Goal: Transaction & Acquisition: Purchase product/service

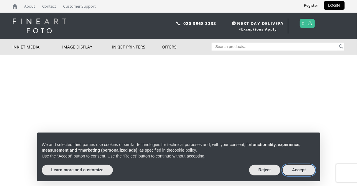
click at [294, 172] on button "Accept" at bounding box center [298, 170] width 33 height 11
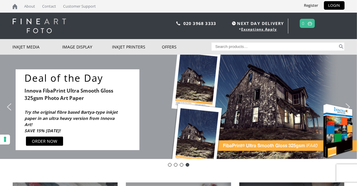
click at [244, 47] on input "Search for:" at bounding box center [274, 47] width 126 height 8
type input "archival matte inkjet photo paper"
click at [337, 43] on button "Search" at bounding box center [340, 47] width 7 height 8
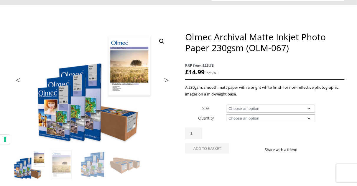
scroll to position [59, 0]
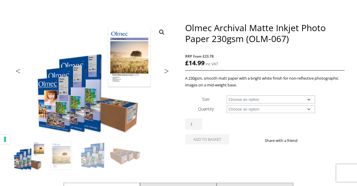
click at [310, 100] on select "Choose an option A4 Sheet A3 Sheet A3+ Sheet A2 Sheet 17" Wide Roll 24" Wide Ro…" at bounding box center [270, 100] width 88 height 8
click at [226, 96] on select "Choose an option A4 Sheet A3 Sheet A3+ Sheet A2 Sheet 17" Wide Roll 24" Wide Ro…" at bounding box center [270, 100] width 88 height 8
select select "a3-sheet"
click at [308, 109] on select "Choose an option 50 Sheets 100 Sheets" at bounding box center [270, 109] width 88 height 8
select select "50-sheets"
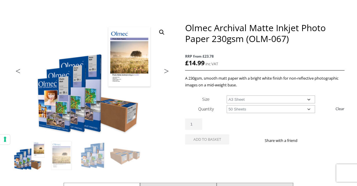
click at [226, 105] on select "Choose an option 50 Sheets 100 Sheets" at bounding box center [270, 109] width 88 height 8
select select "a3-sheet"
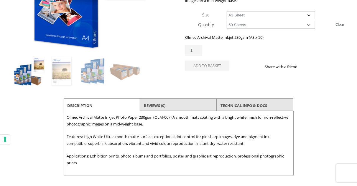
scroll to position [114, 0]
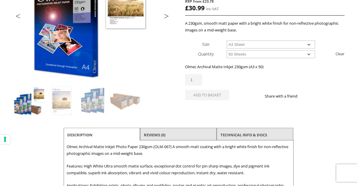
click at [322, 73] on div "Olmec Archival Matte Inkjet 230gsm (A3 x 50) £ 30.99 inc VAT RRP from £23.78 Ou…" at bounding box center [264, 84] width 159 height 41
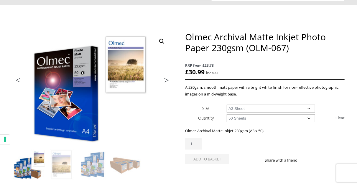
scroll to position [59, 0]
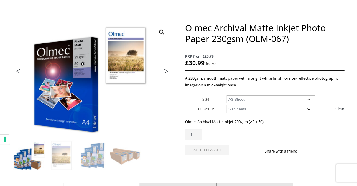
click at [265, 53] on span "RRP from £23.78" at bounding box center [264, 56] width 159 height 7
click at [220, 153] on button "Add to basket" at bounding box center [207, 150] width 44 height 10
click at [308, 109] on select "Choose an option 50 Sheets 100 Sheets" at bounding box center [270, 109] width 88 height 8
select select "100-sheets"
click at [226, 105] on select "Choose an option 50 Sheets 100 Sheets" at bounding box center [270, 109] width 88 height 8
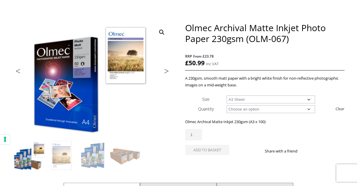
click at [308, 99] on select "Choose an option A4 Sheet A3 Sheet A3+ Sheet A2 Sheet" at bounding box center [270, 100] width 88 height 8
select select "a2-sheet"
click at [226, 96] on select "Choose an option A4 Sheet A3 Sheet A3+ Sheet A2 Sheet" at bounding box center [270, 100] width 88 height 8
click at [308, 109] on select "Choose an option 50 Sheets 100 Sheets" at bounding box center [270, 109] width 88 height 8
click at [226, 105] on select "Choose an option 50 Sheets 100 Sheets" at bounding box center [270, 109] width 88 height 8
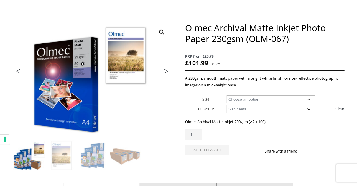
select select "50-sheets"
click at [309, 99] on select "Choose an option A4 Sheet A3 Sheet A3+ Sheet A2 Sheet" at bounding box center [270, 100] width 88 height 8
click at [226, 96] on select "Choose an option A4 Sheet A3 Sheet A3+ Sheet A2 Sheet" at bounding box center [270, 100] width 88 height 8
select select "a4-sheet"
select select "50-sheets"
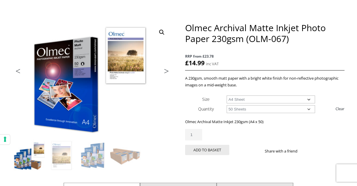
click at [308, 101] on select "Choose an option A4 Sheet A3 Sheet A3+ Sheet A2 Sheet" at bounding box center [270, 100] width 88 height 8
click at [226, 96] on select "Choose an option A4 Sheet A3 Sheet A3+ Sheet A2 Sheet" at bounding box center [270, 100] width 88 height 8
select select "a3-sheet-2"
click at [308, 109] on select "Choose an option 50 Sheets 100 Sheets" at bounding box center [270, 109] width 88 height 8
select select "100-sheets"
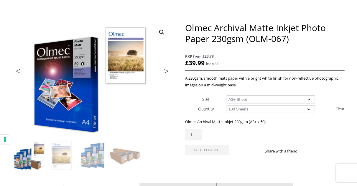
click at [226, 105] on select "Choose an option 50 Sheets 100 Sheets" at bounding box center [270, 109] width 88 height 8
click at [307, 100] on select "Choose an option A4 Sheet A3 Sheet A3+ Sheet A2 Sheet" at bounding box center [270, 100] width 88 height 8
click at [226, 96] on select "Choose an option A4 Sheet A3 Sheet A3+ Sheet A2 Sheet" at bounding box center [270, 100] width 88 height 8
click at [308, 100] on select "Choose an option A4 Sheet A3 Sheet A3+ Sheet A2 Sheet" at bounding box center [270, 100] width 88 height 8
click at [226, 96] on select "Choose an option A4 Sheet A3 Sheet A3+ Sheet A2 Sheet" at bounding box center [270, 100] width 88 height 8
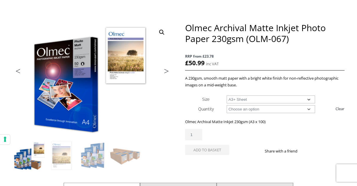
select select "a3-sheet-2"
click at [308, 101] on select "Choose an option A4 Sheet A3 Sheet A3+ Sheet A2 Sheet" at bounding box center [270, 100] width 88 height 8
select select
click at [226, 96] on select "Choose an option A4 Sheet A3 Sheet A3+ Sheet A2 Sheet" at bounding box center [270, 100] width 88 height 8
select select "100-sheets"
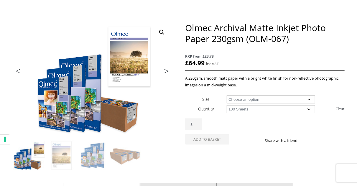
click at [309, 100] on select "Choose an option A4 Sheet A3 Sheet A3+ Sheet A2 Sheet" at bounding box center [270, 100] width 88 height 8
click at [278, 166] on div "🔍 Previous Next Olmec Archival Matte Inkjet Photo Paper 230gsm (OLM-067) RRP fr…" at bounding box center [179, 141] width 332 height 238
click at [308, 100] on select "Choose an option A4 Sheet A3 Sheet A3+ Sheet A2 Sheet 17" Wide Roll 24" Wide Ro…" at bounding box center [270, 100] width 88 height 8
click at [309, 100] on select "Choose an option A4 Sheet A3 Sheet A3+ Sheet A2 Sheet 17" Wide Roll 24" Wide Ro…" at bounding box center [270, 100] width 88 height 8
click at [226, 96] on select "Choose an option A4 Sheet A3 Sheet A3+ Sheet A2 Sheet 17" Wide Roll 24" Wide Ro…" at bounding box center [270, 100] width 88 height 8
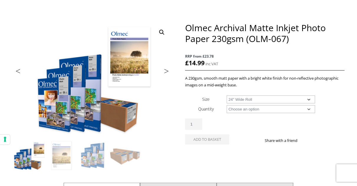
select select "24-wide-roll"
click at [310, 110] on select "Choose an option 30m" at bounding box center [270, 109] width 88 height 8
select select "30m"
click at [226, 105] on select "Choose an option 30m" at bounding box center [270, 109] width 88 height 8
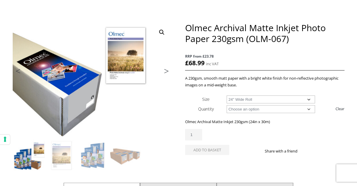
click at [309, 100] on select "Choose an option 17" Wide Roll 24" Wide Roll 36" Wide Roll 44" Wide Roll 60" Wi…" at bounding box center [270, 100] width 88 height 8
click at [226, 96] on select "Choose an option 17" Wide Roll 24" Wide Roll 36" Wide Roll 44" Wide Roll 60" Wi…" at bounding box center [270, 100] width 88 height 8
click at [308, 100] on select "Choose an option 17" Wide Roll 24" Wide Roll 36" Wide Roll 44" Wide Roll 60" Wi…" at bounding box center [270, 100] width 88 height 8
click at [226, 96] on select "Choose an option 17" Wide Roll 24" Wide Roll 36" Wide Roll 44" Wide Roll 60" Wi…" at bounding box center [270, 100] width 88 height 8
click at [307, 99] on select "Choose an option 17" Wide Roll 24" Wide Roll 36" Wide Roll 44" Wide Roll 60" Wi…" at bounding box center [270, 100] width 88 height 8
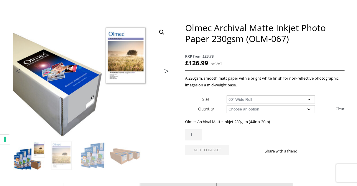
click at [226, 96] on select "Choose an option 17" Wide Roll 24" Wide Roll 36" Wide Roll 44" Wide Roll 60" Wi…" at bounding box center [270, 100] width 88 height 8
click at [309, 99] on select "Choose an option 17" Wide Roll 24" Wide Roll 36" Wide Roll 44" Wide Roll 60" Wi…" at bounding box center [270, 100] width 88 height 8
click at [226, 96] on select "Choose an option 17" Wide Roll 24" Wide Roll 36" Wide Roll 44" Wide Roll 60" Wi…" at bounding box center [270, 100] width 88 height 8
click at [309, 109] on select "Choose an option 30m" at bounding box center [270, 109] width 88 height 8
click at [290, 134] on div "Olmec Archival Matte Inkjet Photo Paper 230gsm (OLM-067) quantity 1" at bounding box center [264, 134] width 159 height 11
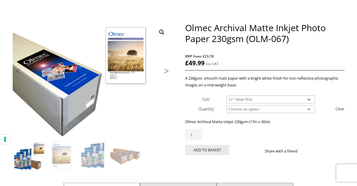
click at [288, 134] on div "Olmec Archival Matte Inkjet Photo Paper 230gsm (OLM-067) quantity 1" at bounding box center [264, 134] width 159 height 11
click at [308, 100] on select "Choose an option 17" Wide Roll 24" Wide Roll 36" Wide Roll 44" Wide Roll 60" Wi…" at bounding box center [270, 100] width 88 height 8
click at [226, 96] on select "Choose an option 17" Wide Roll 24" Wide Roll 36" Wide Roll 44" Wide Roll 60" Wi…" at bounding box center [270, 100] width 88 height 8
select select "24-wide-roll"
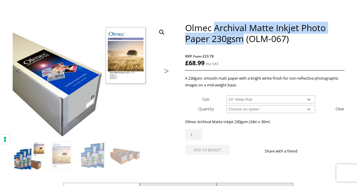
drag, startPoint x: 215, startPoint y: 29, endPoint x: 242, endPoint y: 39, distance: 28.6
click at [242, 39] on h1 "Olmec Archival Matte Inkjet Photo Paper 230gsm (OLM-067)" at bounding box center [264, 33] width 159 height 22
copy h1 "Archival Matte Inkjet Photo Paper 230gsm"
